Goal: Find specific page/section: Find specific page/section

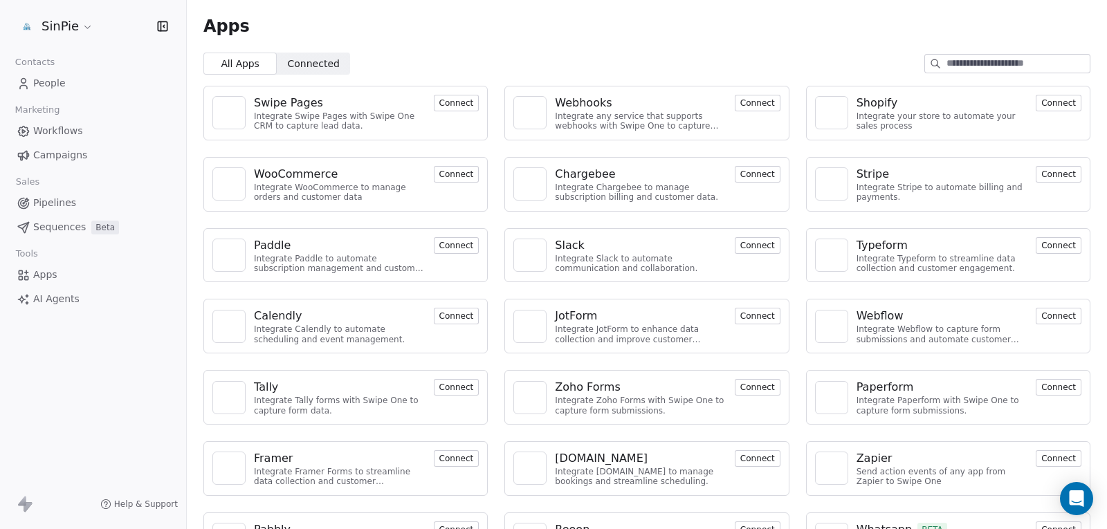
scroll to position [49, 0]
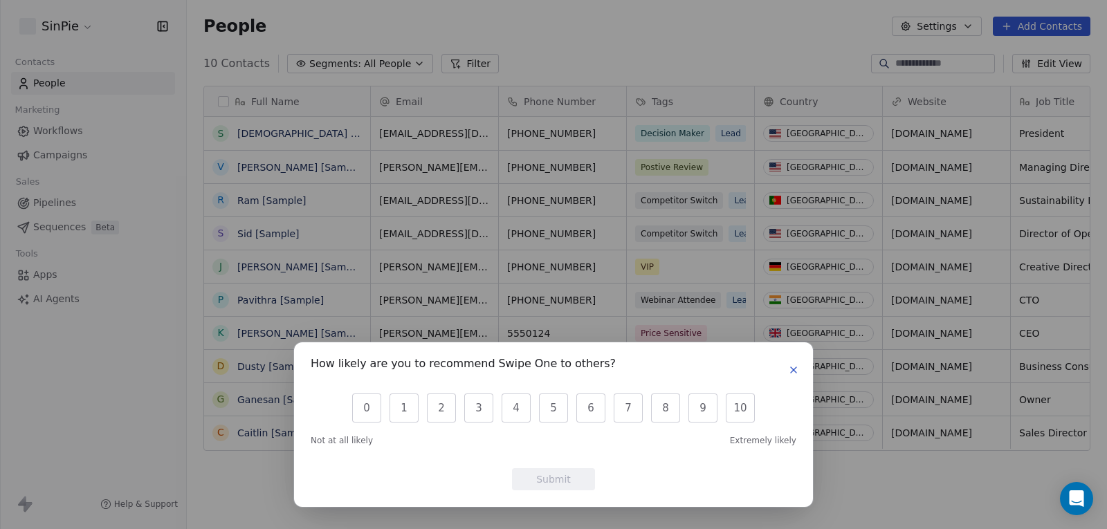
scroll to position [455, 910]
click at [370, 404] on button "0" at bounding box center [366, 408] width 29 height 29
click at [577, 475] on button "Submit" at bounding box center [553, 480] width 83 height 22
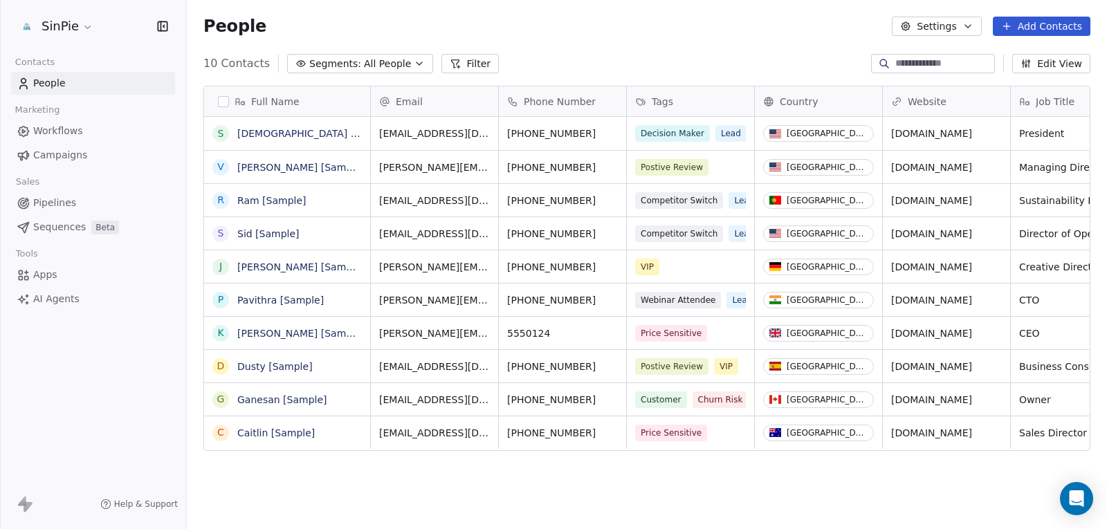
click at [57, 127] on span "Workflows" at bounding box center [58, 131] width 50 height 15
